Goal: Task Accomplishment & Management: Use online tool/utility

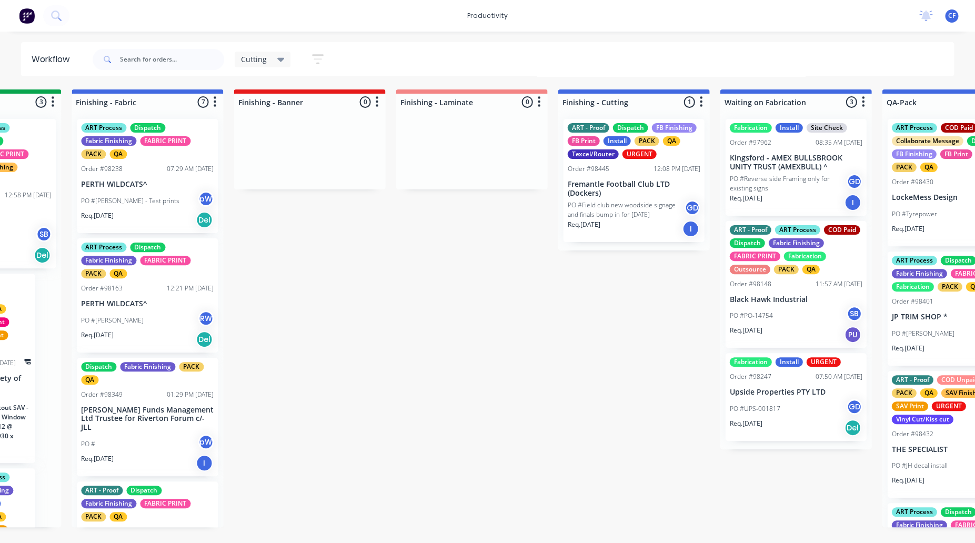
scroll to position [0, 761]
click at [502, 71] on div "Cutting Save new view None edit Cutting (Default) edit ART DEPT edit Banner Fin…" at bounding box center [522, 60] width 864 height 32
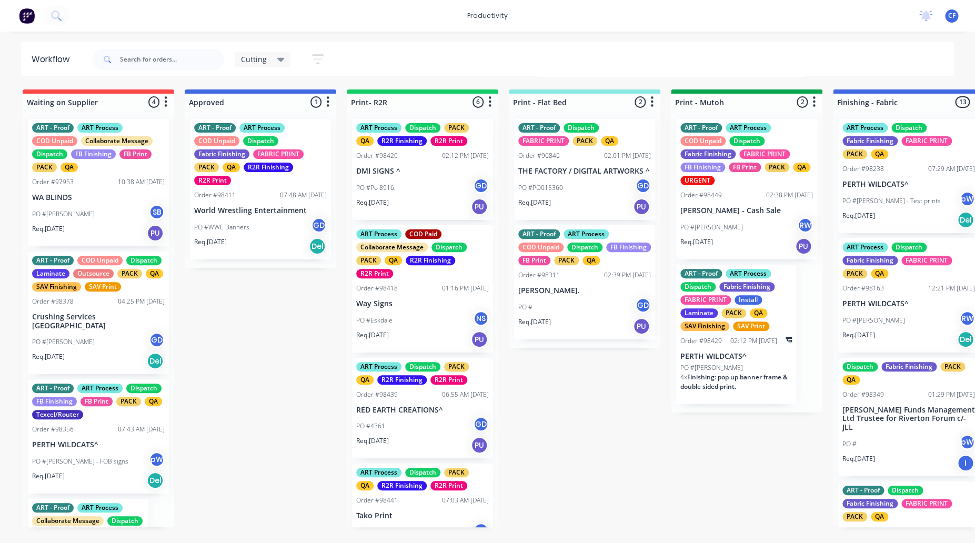
click at [384, 62] on div "Cutting Save new view None edit Cutting (Default) edit ART DEPT edit Banner Fin…" at bounding box center [522, 60] width 864 height 32
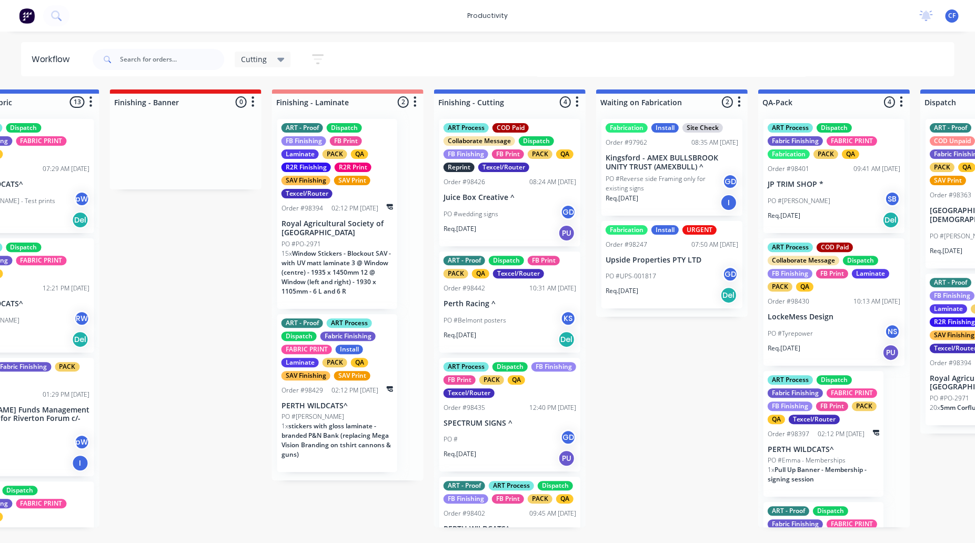
scroll to position [58, 0]
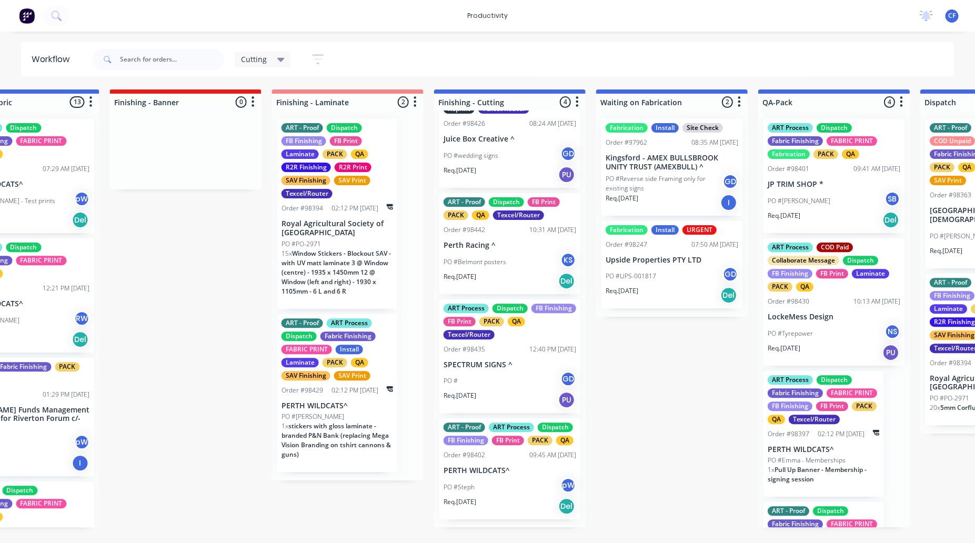
click at [494, 175] on div "Req. [DATE] PU" at bounding box center [509, 175] width 133 height 18
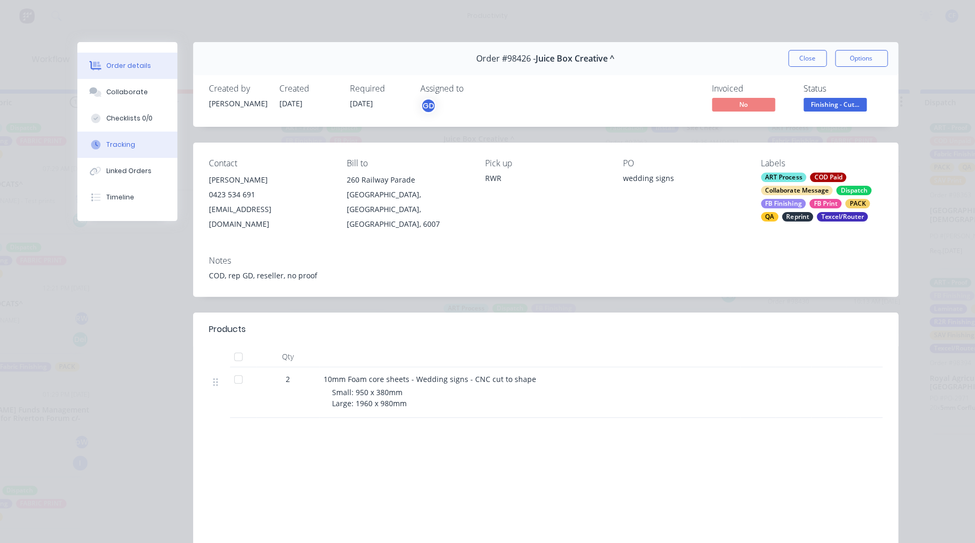
click at [106, 137] on button "Tracking" at bounding box center [127, 144] width 100 height 26
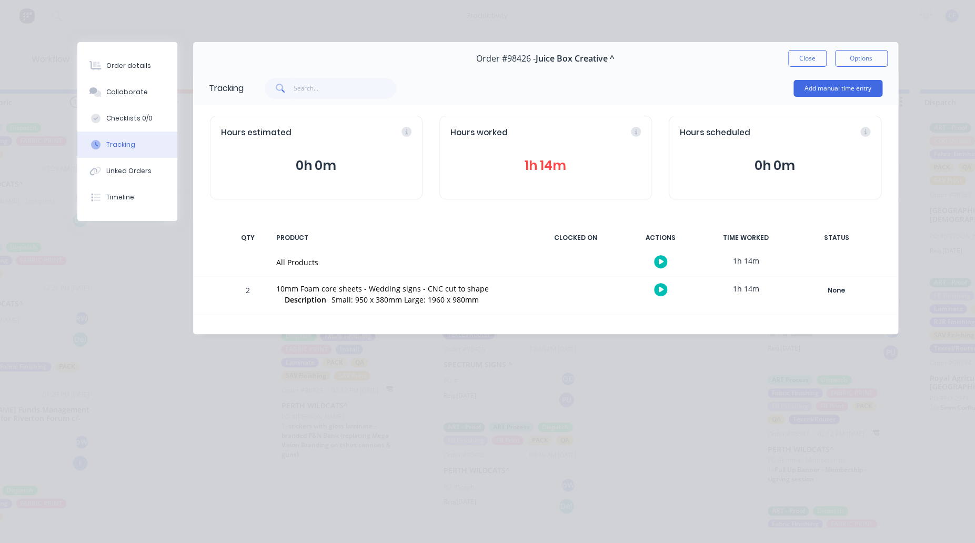
click at [657, 291] on button "button" at bounding box center [660, 289] width 13 height 13
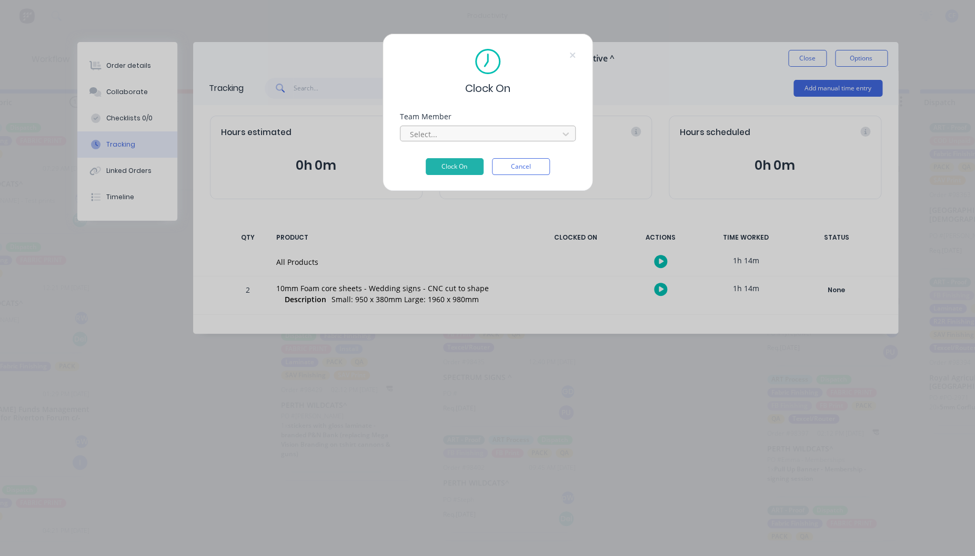
click at [440, 142] on div "Select..." at bounding box center [481, 134] width 150 height 16
click at [440, 138] on div at bounding box center [481, 134] width 144 height 13
type input "pro"
type input "\"
type input "p"
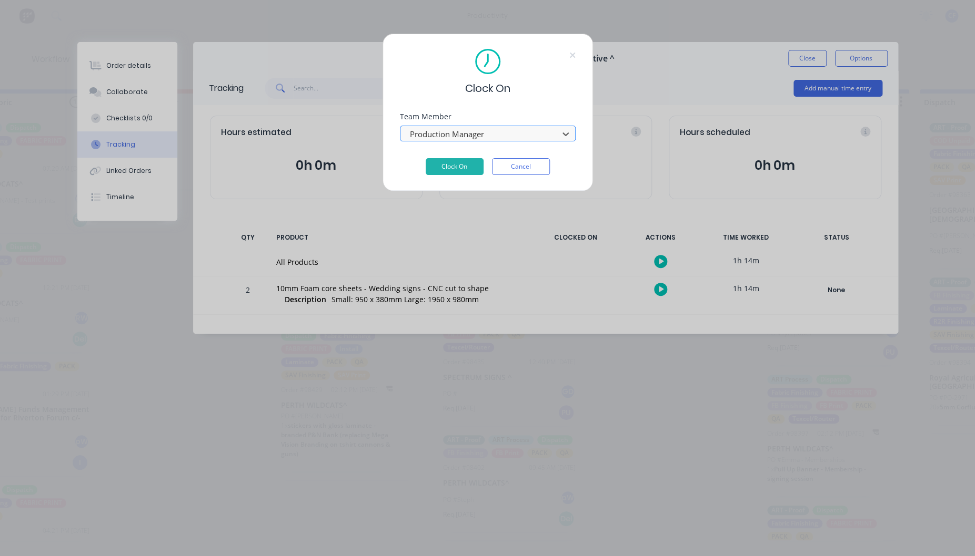
type input "r"
type input "pro"
click at [425, 158] on button "Clock On" at bounding box center [454, 166] width 58 height 17
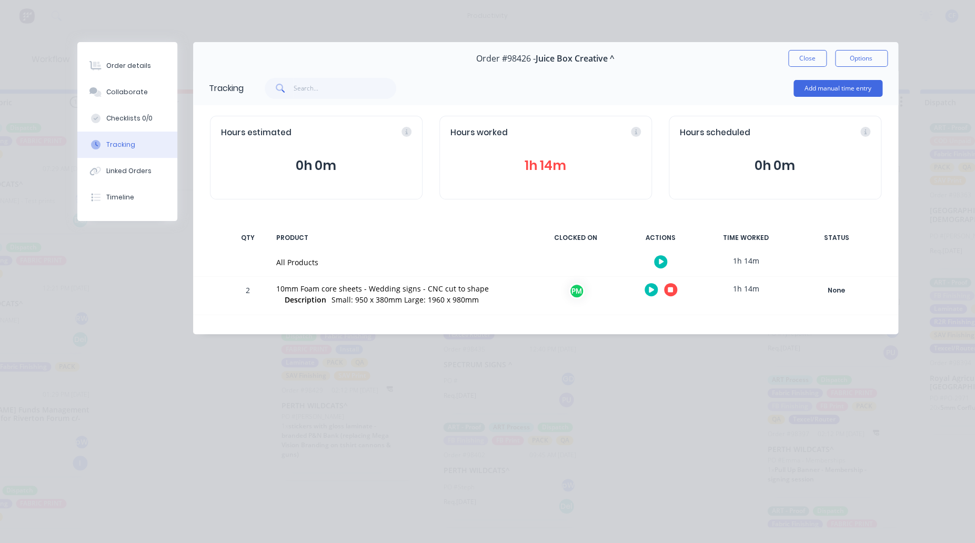
click at [669, 286] on icon "button" at bounding box center [669, 289] width 5 height 7
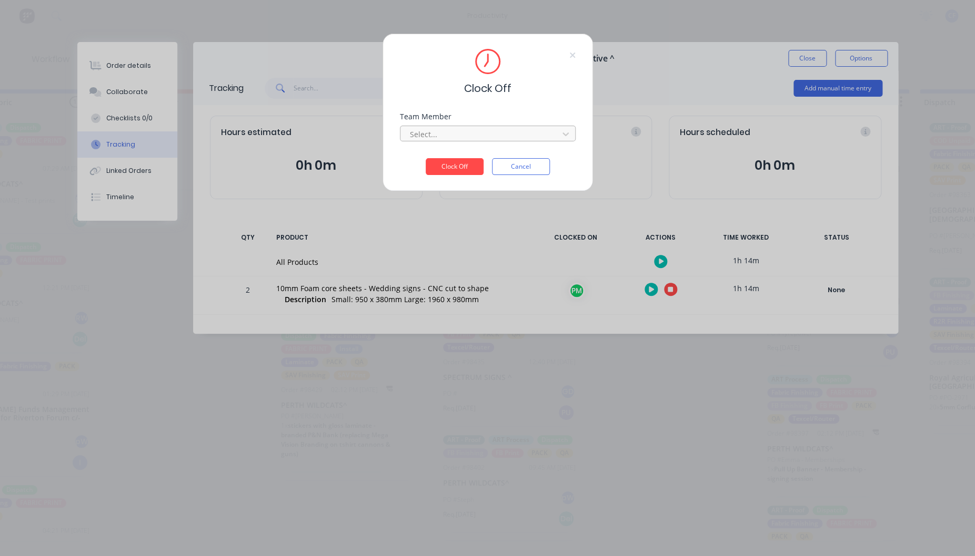
click at [516, 130] on div at bounding box center [481, 134] width 144 height 13
click at [474, 138] on div at bounding box center [481, 134] width 144 height 13
type input "pro"
click at [425, 158] on button "Clock Off" at bounding box center [454, 166] width 58 height 17
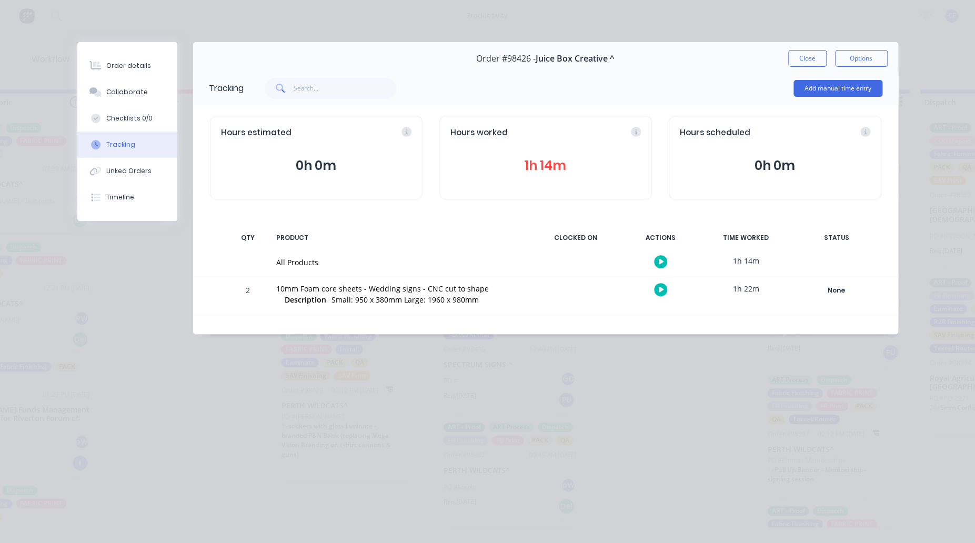
drag, startPoint x: 84, startPoint y: 66, endPoint x: 311, endPoint y: 62, distance: 227.3
click at [84, 64] on button "Order details" at bounding box center [127, 66] width 100 height 26
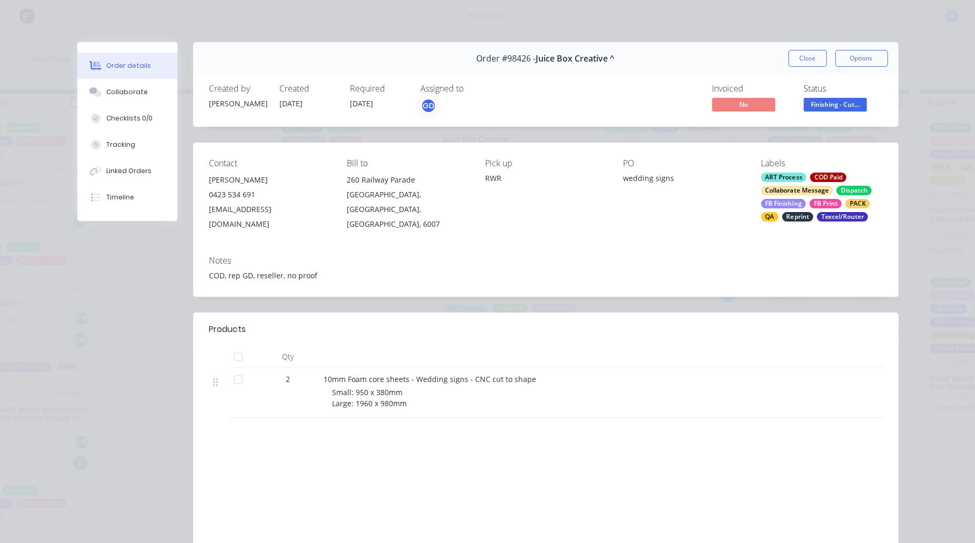
click at [832, 105] on span "Finishing - Cut..." at bounding box center [834, 104] width 63 height 13
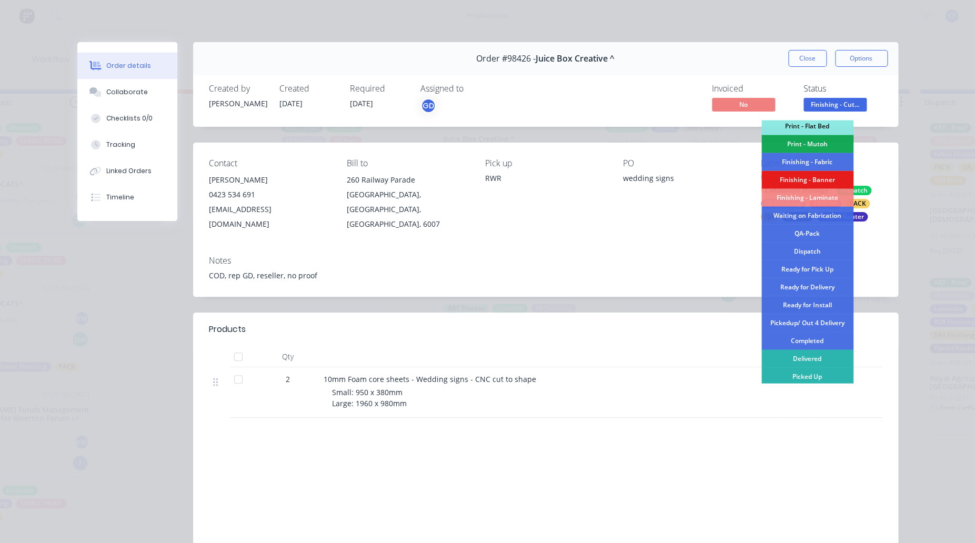
scroll to position [184, 0]
click at [803, 231] on div "QA-Pack" at bounding box center [807, 232] width 92 height 18
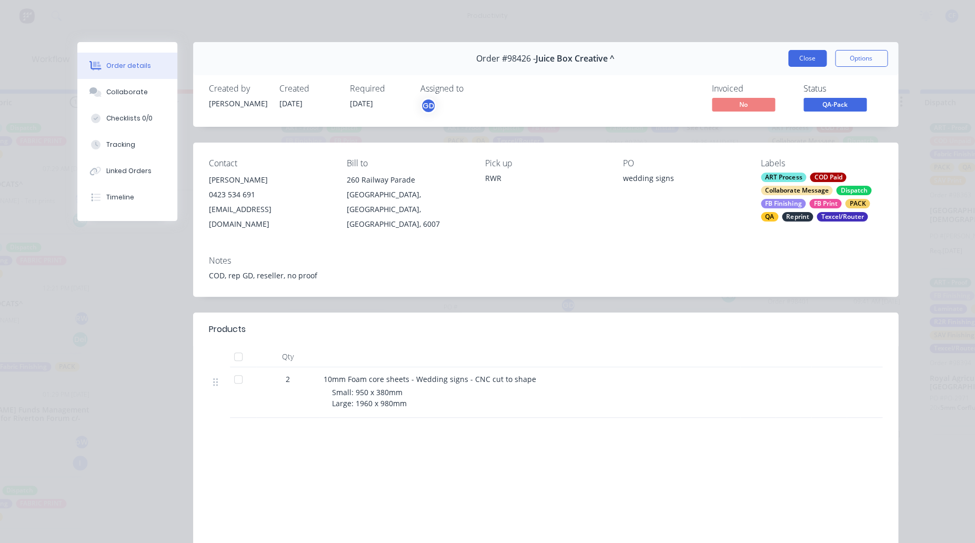
click at [802, 56] on button "Close" at bounding box center [807, 58] width 38 height 17
